Goal: Check status: Check status

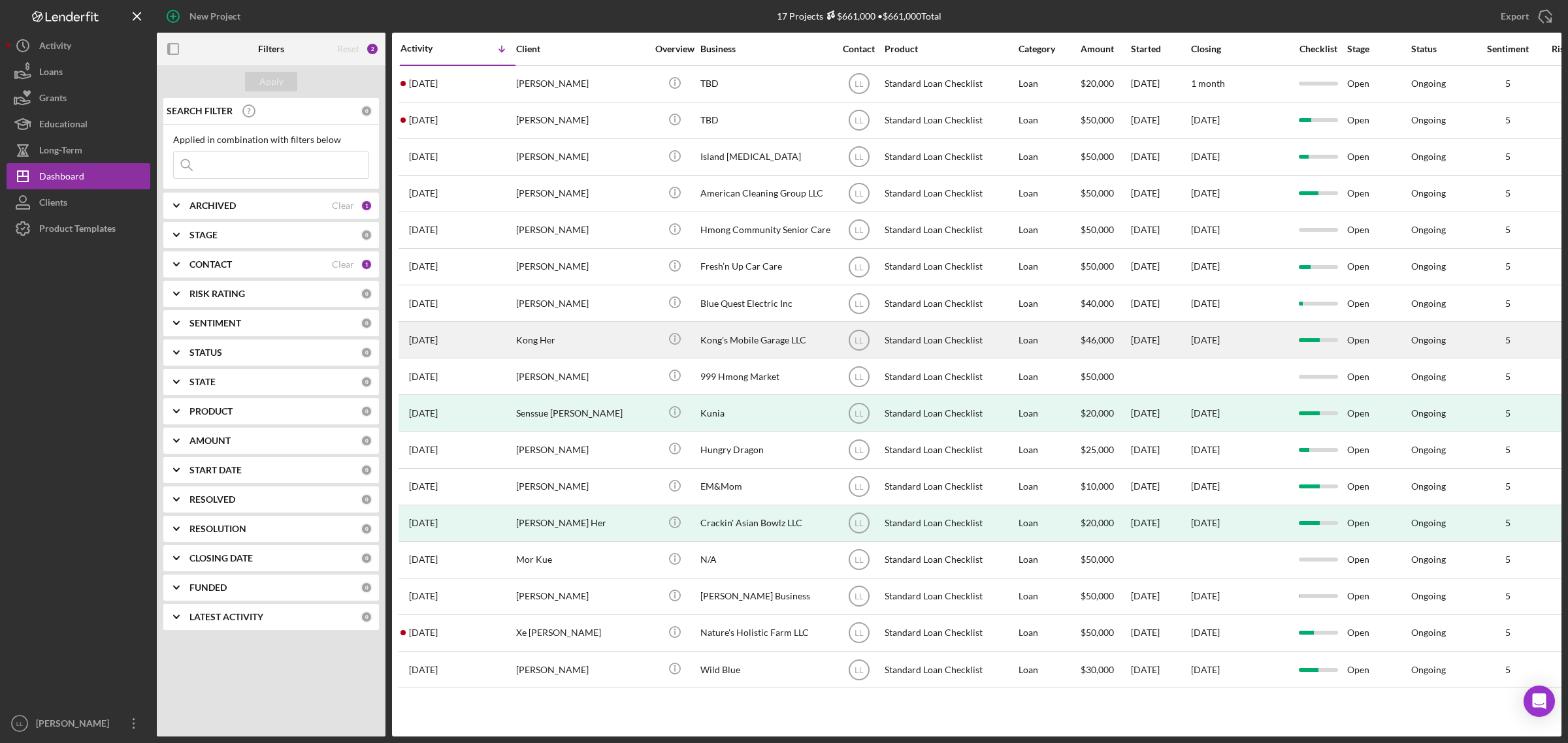
click at [609, 345] on div "Kong Her" at bounding box center [581, 340] width 130 height 35
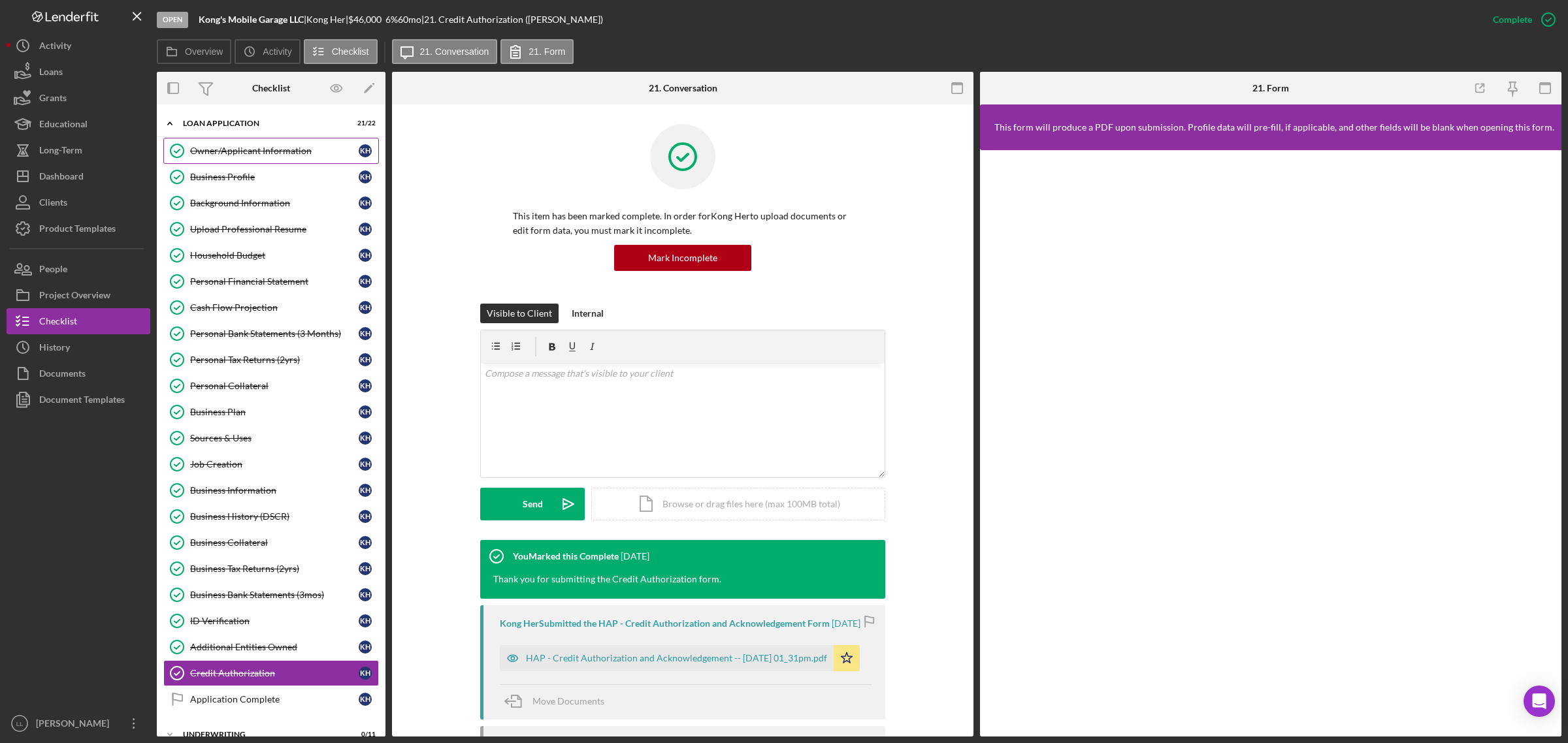
click at [269, 147] on div "Owner/Applicant Information" at bounding box center [275, 151] width 169 height 11
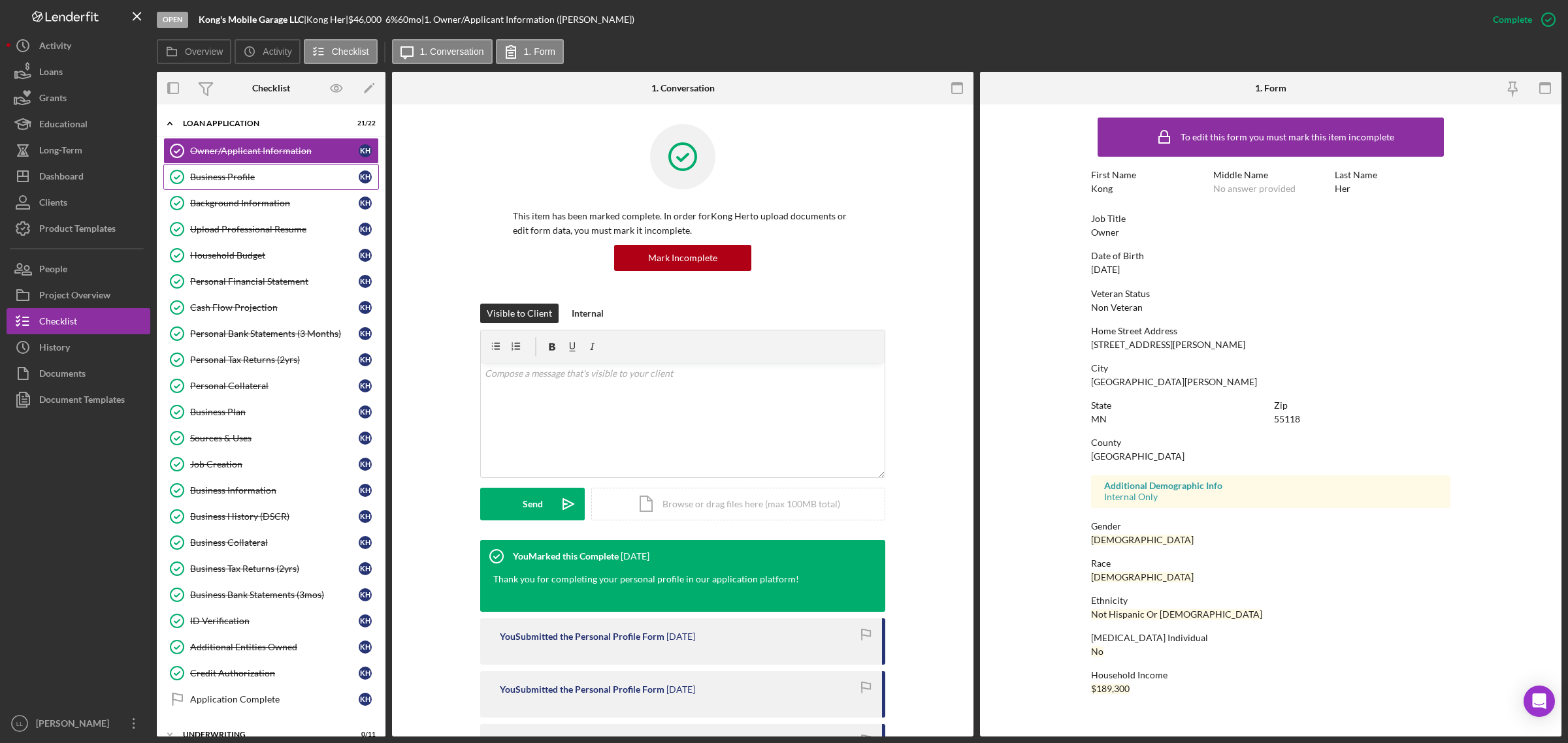
click at [257, 182] on div "Business Profile" at bounding box center [275, 177] width 169 height 11
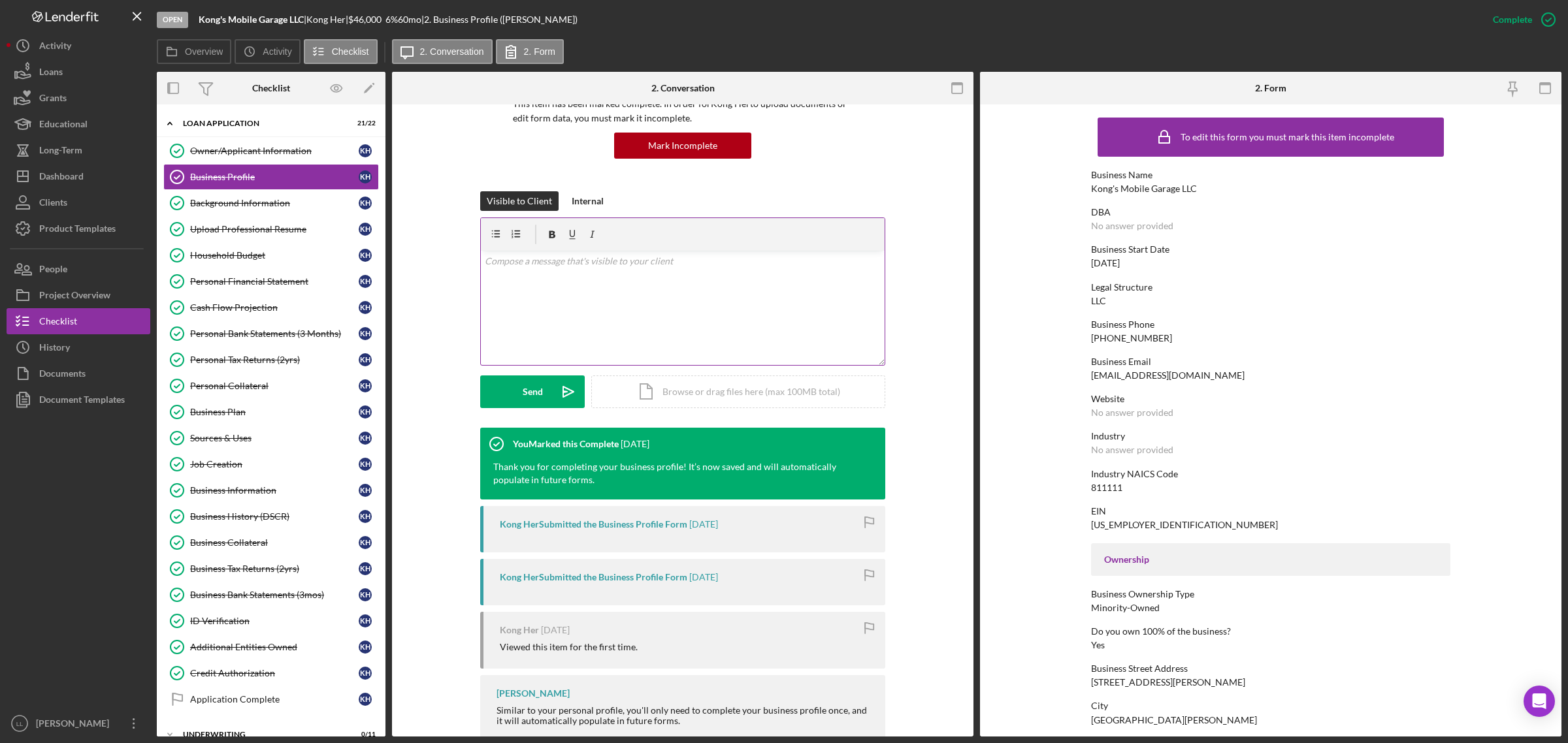
scroll to position [197, 0]
